Goal: Information Seeking & Learning: Learn about a topic

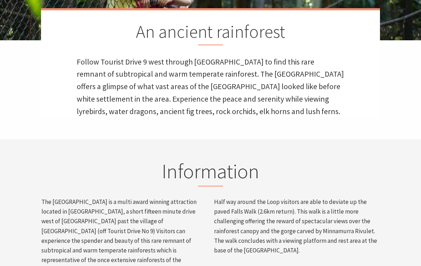
scroll to position [141, 0]
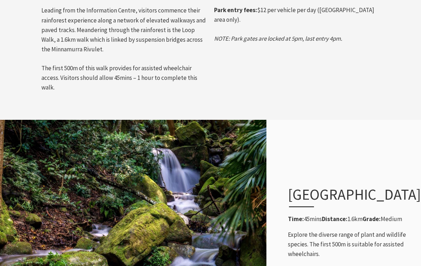
scroll to position [497, 0]
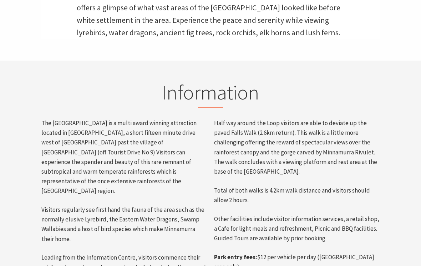
scroll to position [274, 0]
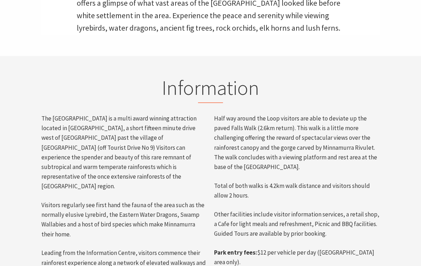
click at [52, 201] on p "Visitors regularly see first hand the fauna of the area such as the normally el…" at bounding box center [123, 220] width 165 height 39
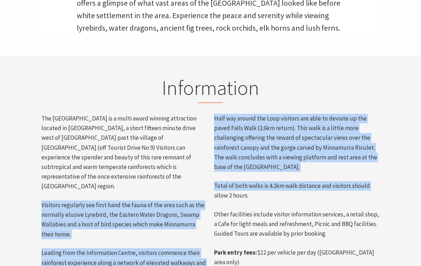
click at [159, 200] on p "Visitors regularly see first hand the fauna of the area such as the normally el…" at bounding box center [123, 219] width 165 height 39
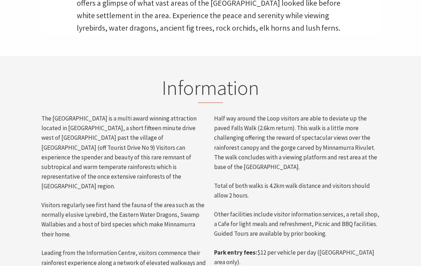
click at [156, 180] on div "The Minnamurra Rainforest is a multi award winning attraction located in Budder…" at bounding box center [124, 224] width 172 height 221
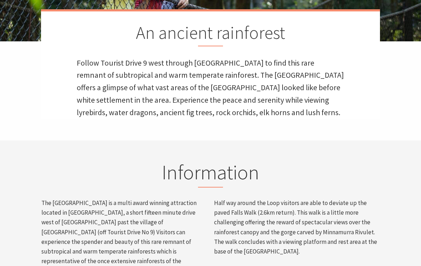
scroll to position [0, 0]
